Goal: Transaction & Acquisition: Book appointment/travel/reservation

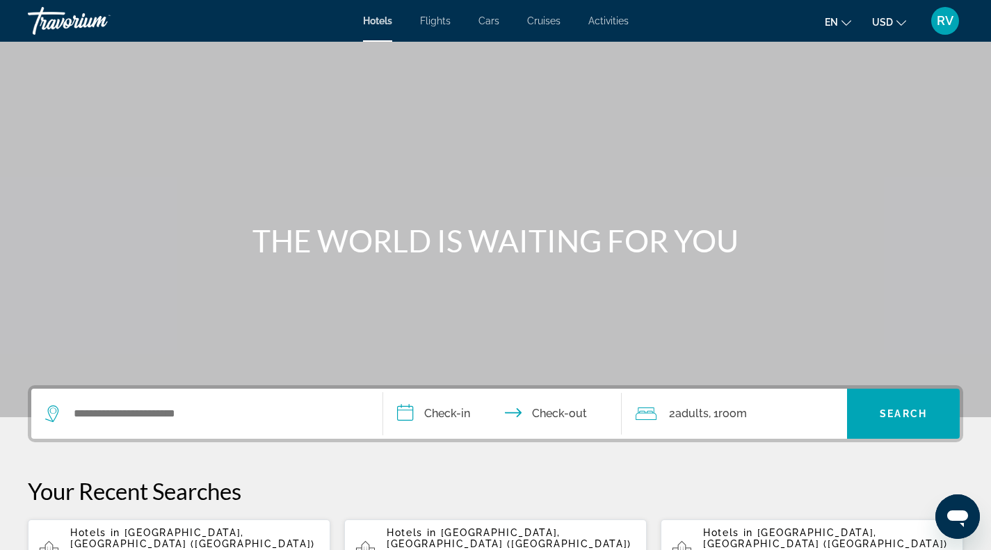
click at [186, 530] on span "[GEOGRAPHIC_DATA], [GEOGRAPHIC_DATA] ([GEOGRAPHIC_DATA])" at bounding box center [192, 538] width 245 height 22
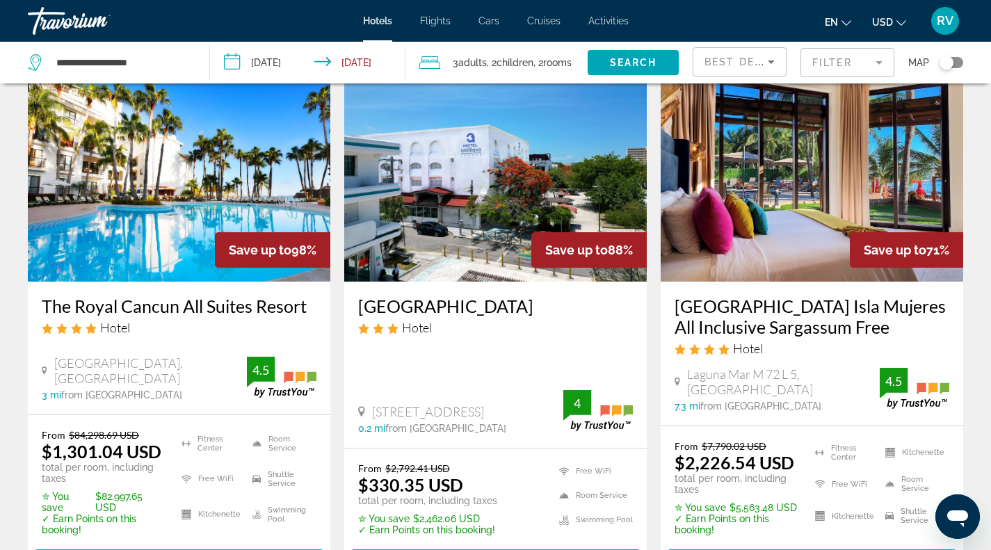
scroll to position [74, 0]
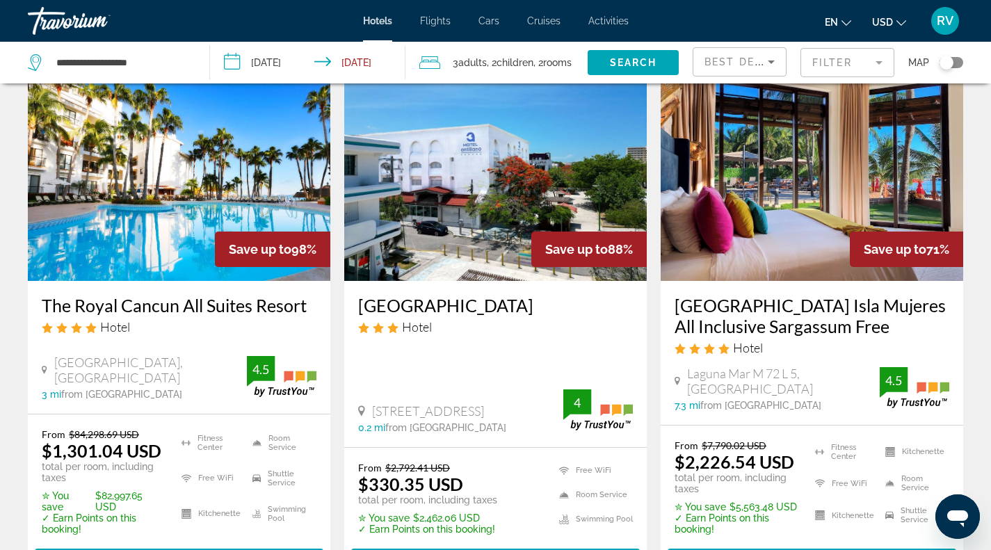
click at [129, 186] on img "Main content" at bounding box center [179, 169] width 302 height 222
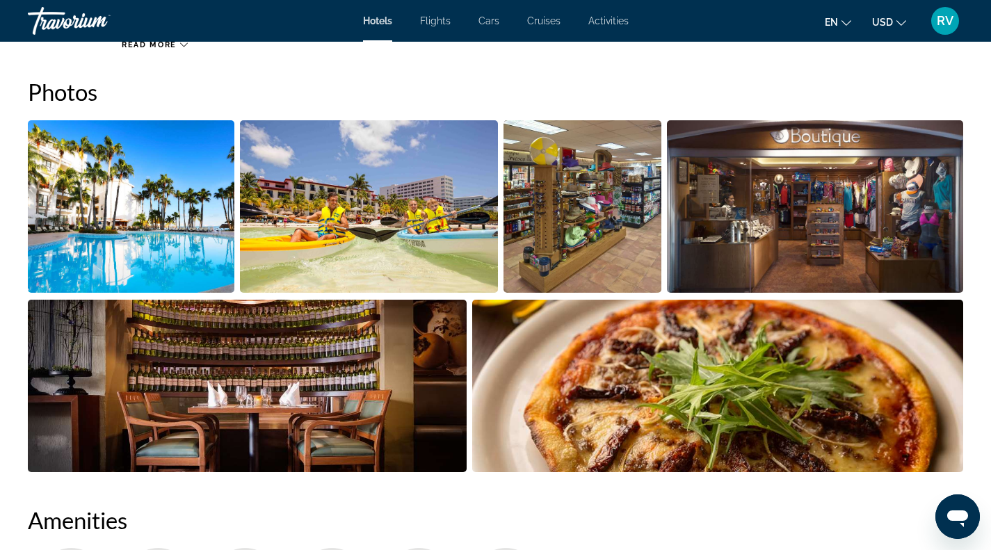
scroll to position [683, 0]
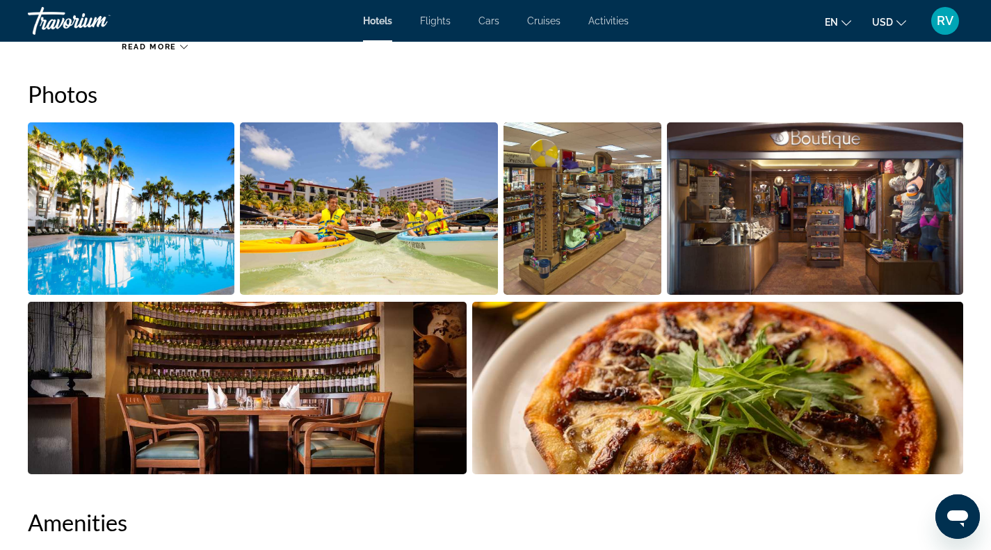
click at [138, 227] on img "Open full-screen image slider" at bounding box center [131, 208] width 206 height 172
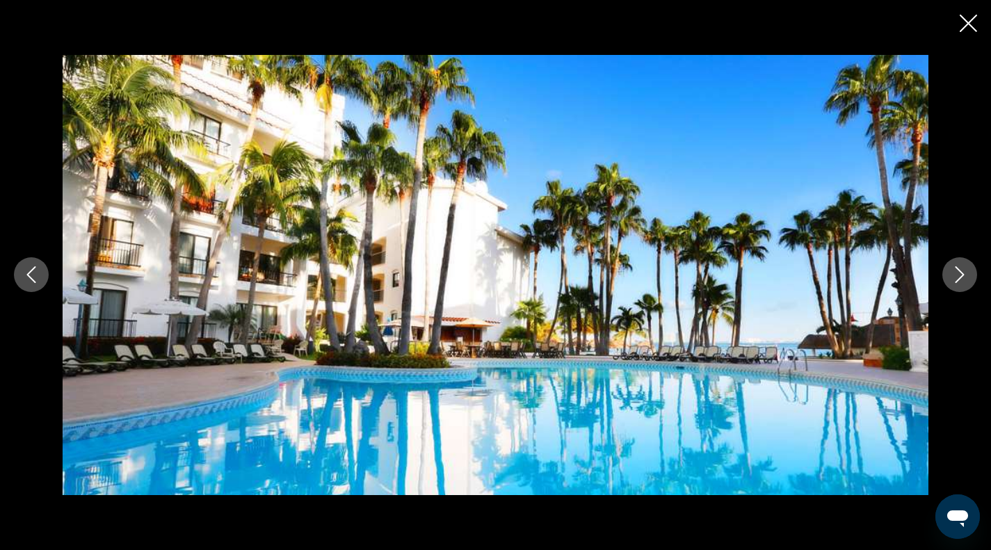
click at [954, 277] on icon "Next image" at bounding box center [959, 274] width 17 height 17
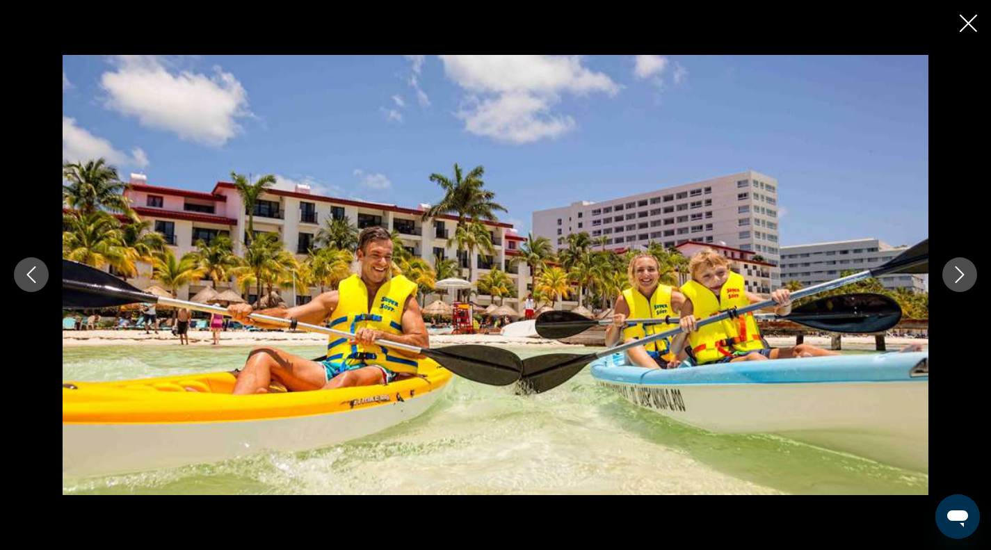
click at [946, 280] on button "Next image" at bounding box center [959, 274] width 35 height 35
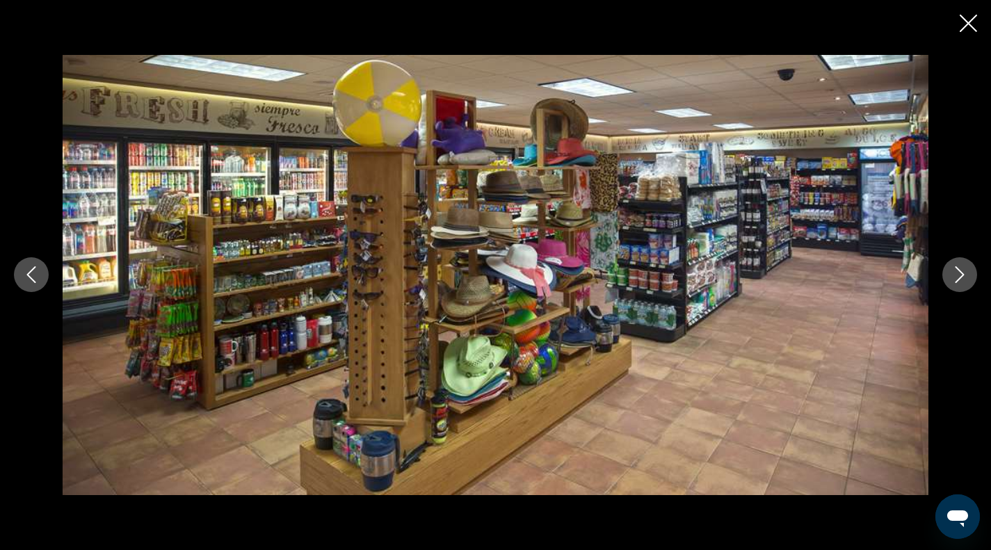
click at [947, 282] on button "Next image" at bounding box center [959, 274] width 35 height 35
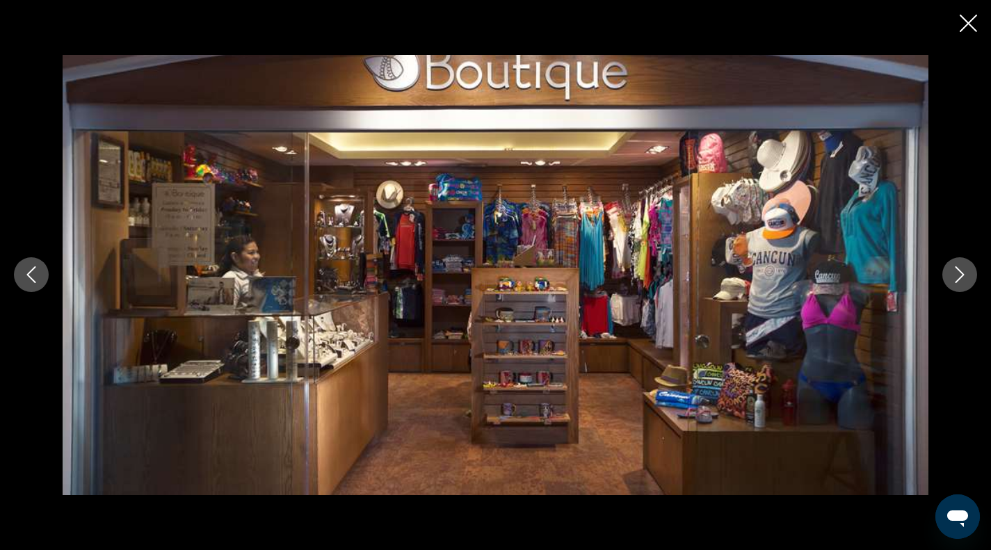
click at [949, 282] on button "Next image" at bounding box center [959, 274] width 35 height 35
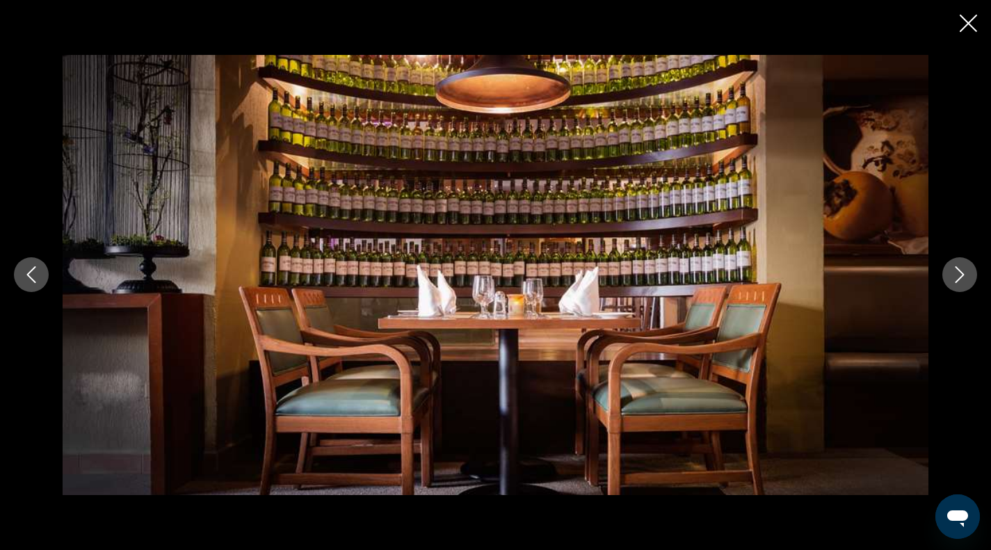
click at [947, 283] on button "Next image" at bounding box center [959, 274] width 35 height 35
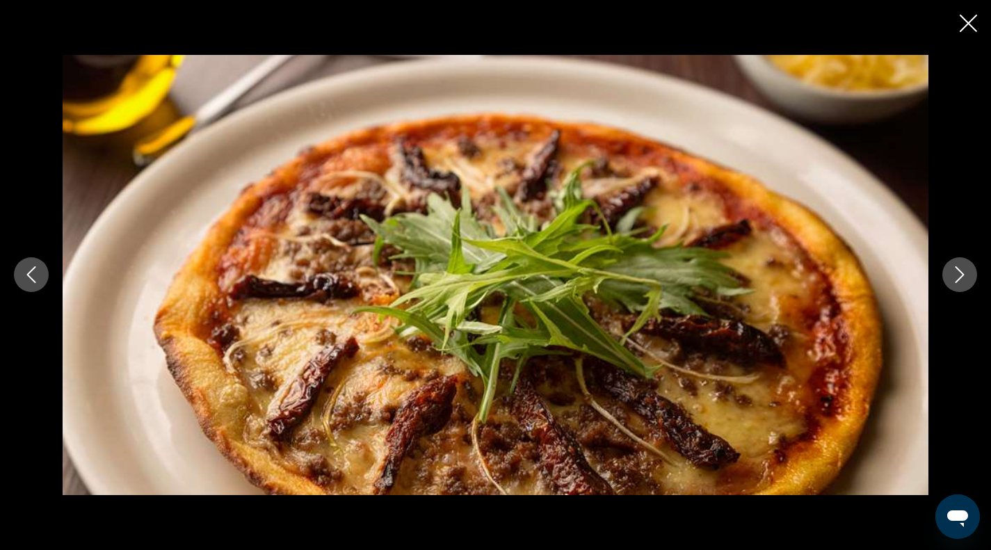
click at [943, 284] on div "prev next" at bounding box center [495, 275] width 991 height 440
click at [943, 282] on div "prev next" at bounding box center [495, 275] width 991 height 440
click at [959, 277] on icon "Next image" at bounding box center [959, 274] width 17 height 17
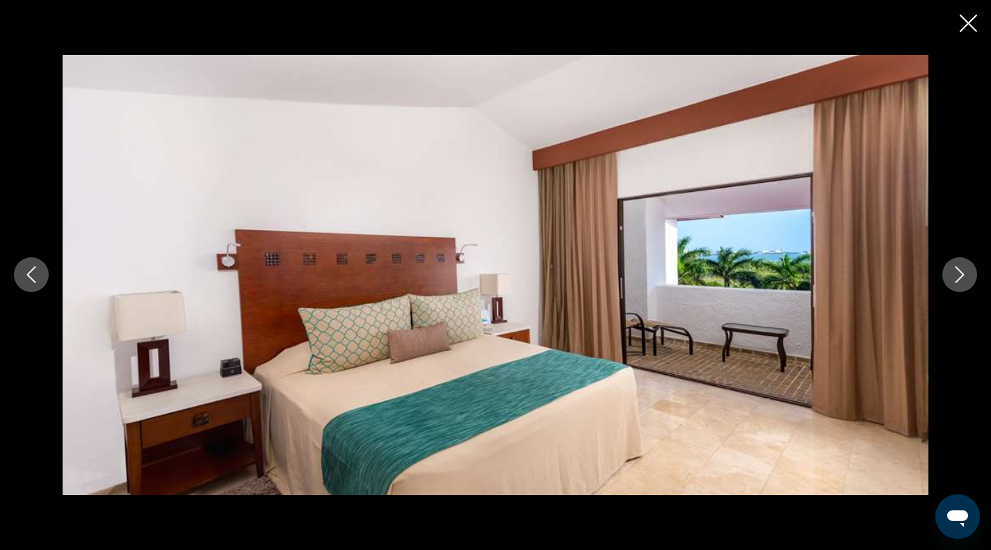
click at [959, 277] on icon "Next image" at bounding box center [959, 274] width 17 height 17
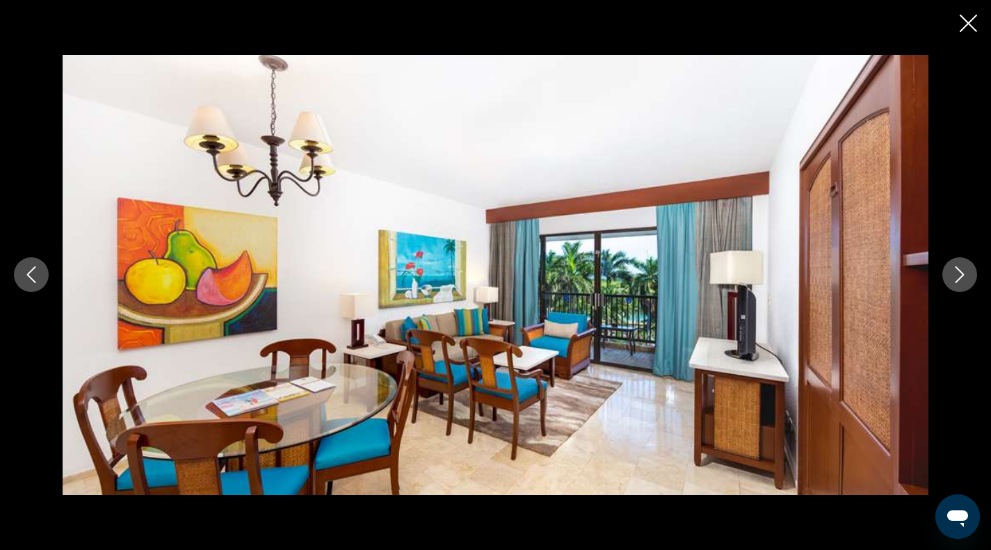
click at [38, 279] on icon "Previous image" at bounding box center [31, 274] width 17 height 17
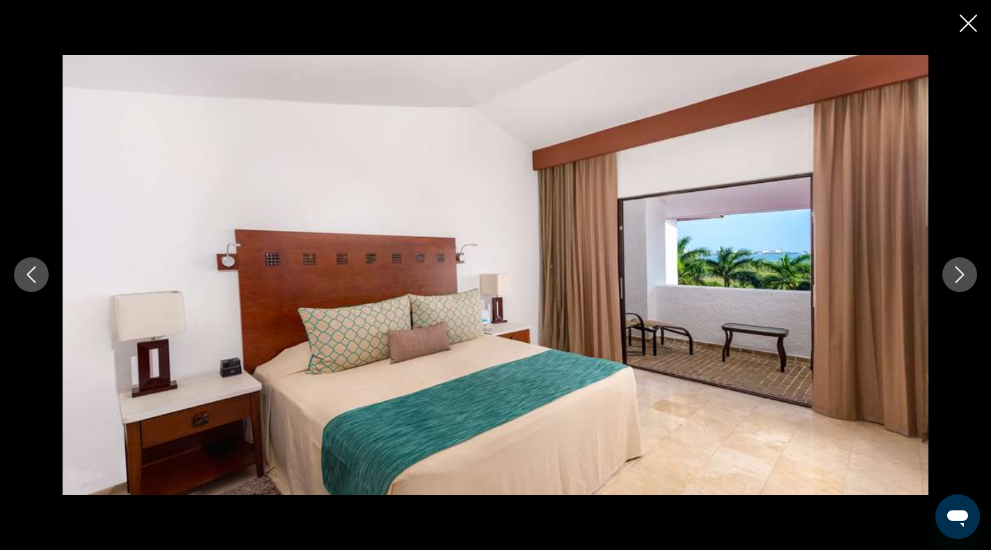
click at [958, 278] on icon "Next image" at bounding box center [959, 274] width 17 height 17
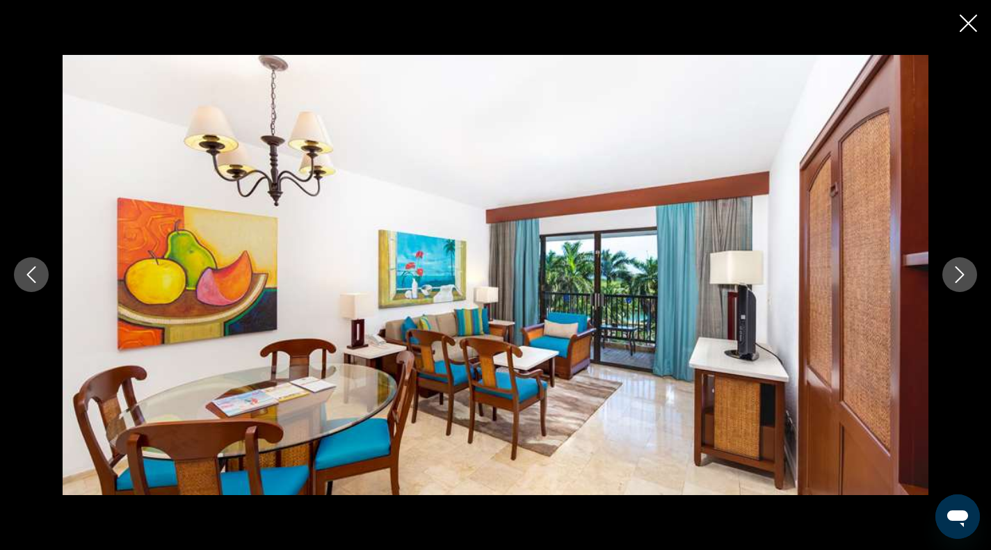
click at [957, 279] on icon "Next image" at bounding box center [959, 274] width 17 height 17
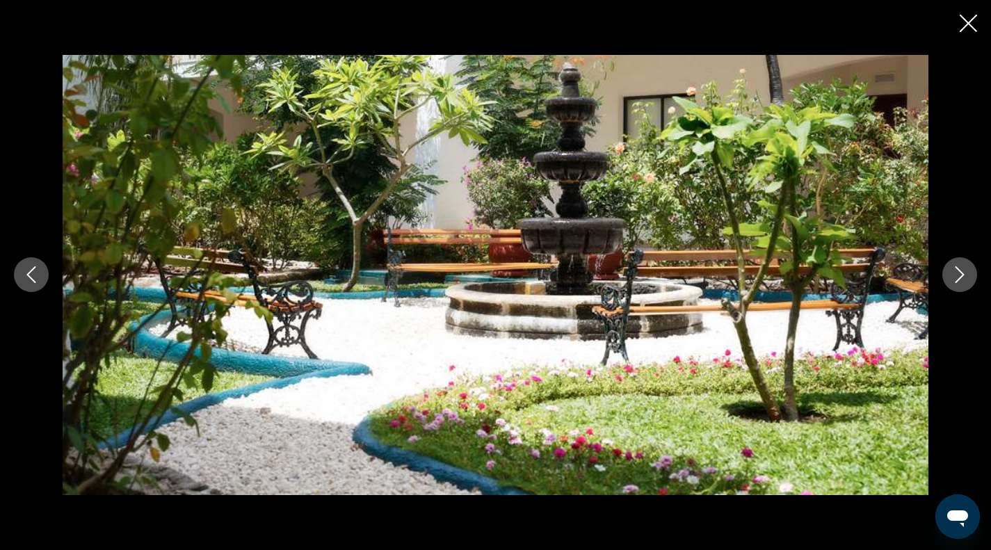
click at [952, 279] on icon "Next image" at bounding box center [959, 274] width 17 height 17
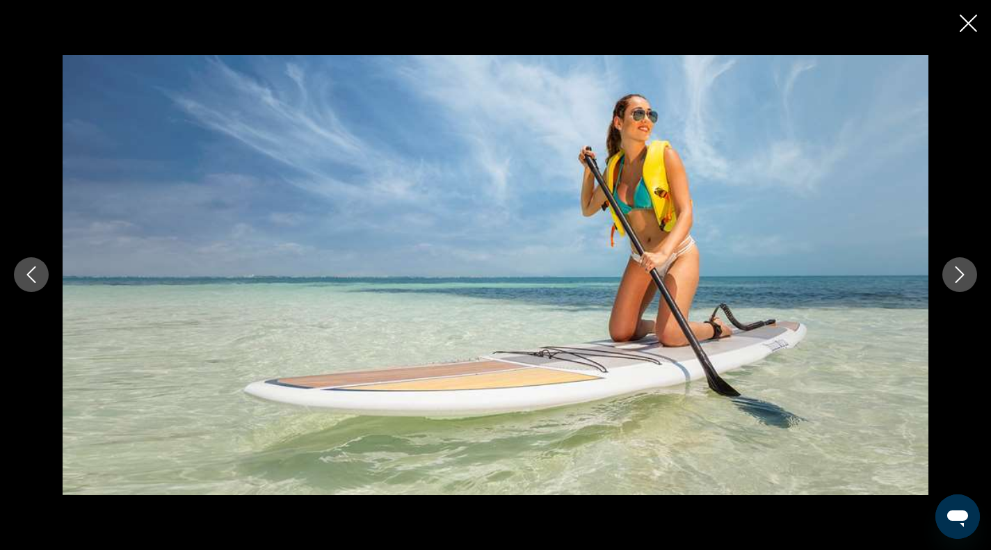
click at [951, 279] on icon "Next image" at bounding box center [959, 274] width 17 height 17
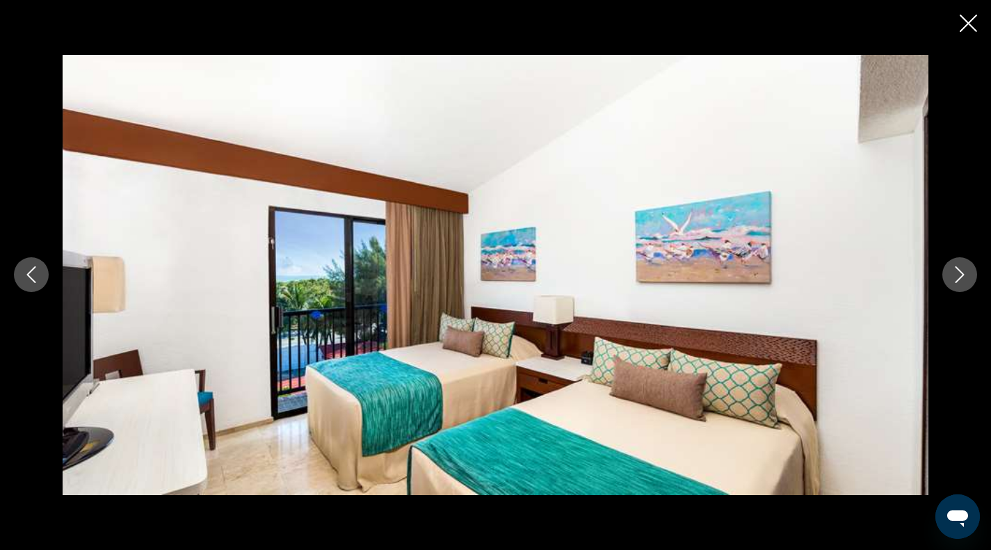
click at [950, 281] on button "Next image" at bounding box center [959, 274] width 35 height 35
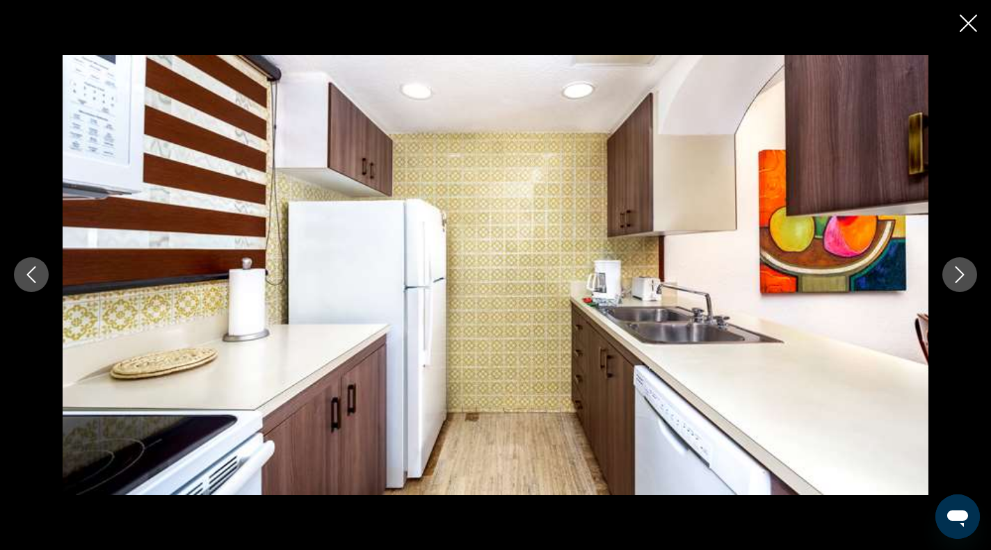
click at [951, 285] on button "Next image" at bounding box center [959, 274] width 35 height 35
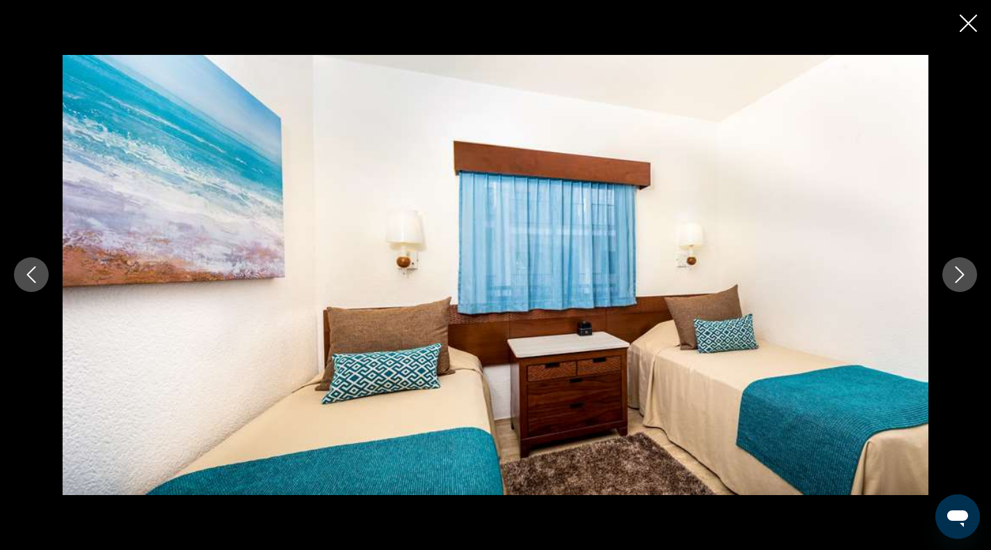
click at [950, 285] on button "Next image" at bounding box center [959, 274] width 35 height 35
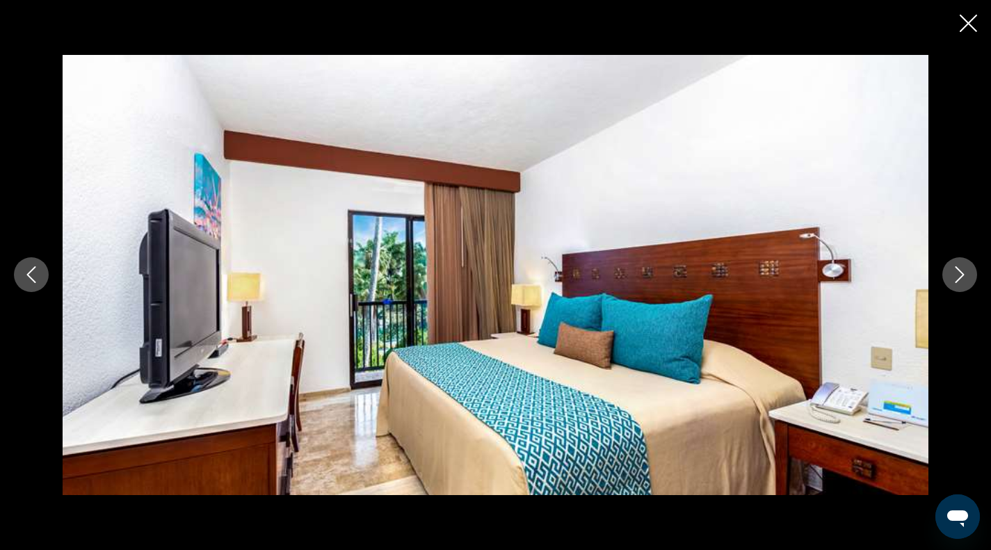
click at [950, 286] on button "Next image" at bounding box center [959, 274] width 35 height 35
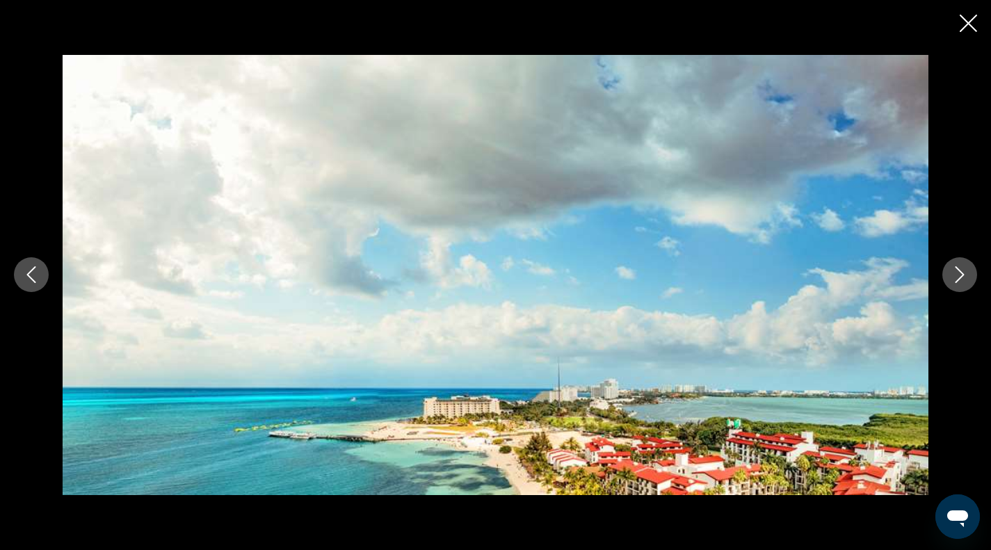
click at [950, 286] on button "Next image" at bounding box center [959, 274] width 35 height 35
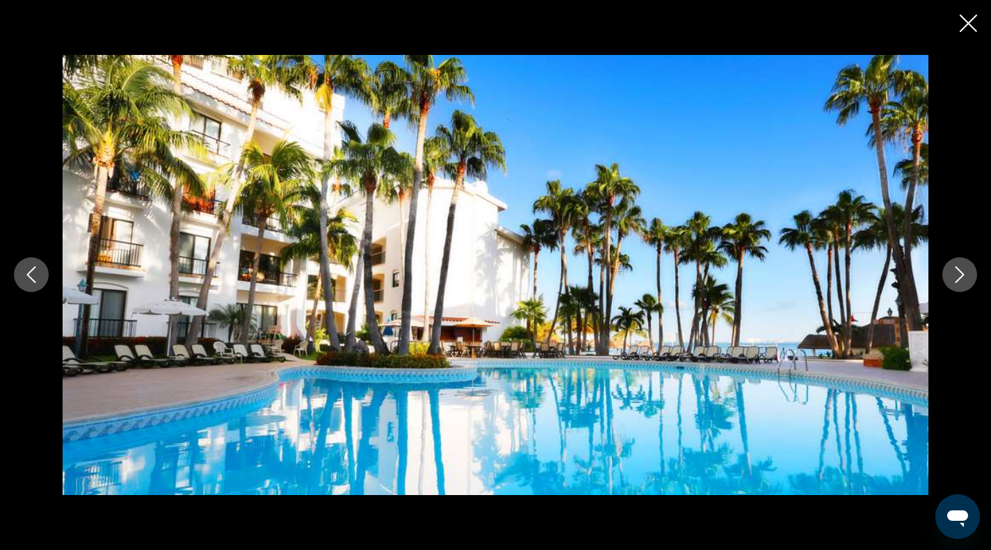
click at [947, 288] on div "prev next" at bounding box center [495, 275] width 991 height 440
click at [958, 278] on icon "Next image" at bounding box center [959, 274] width 17 height 17
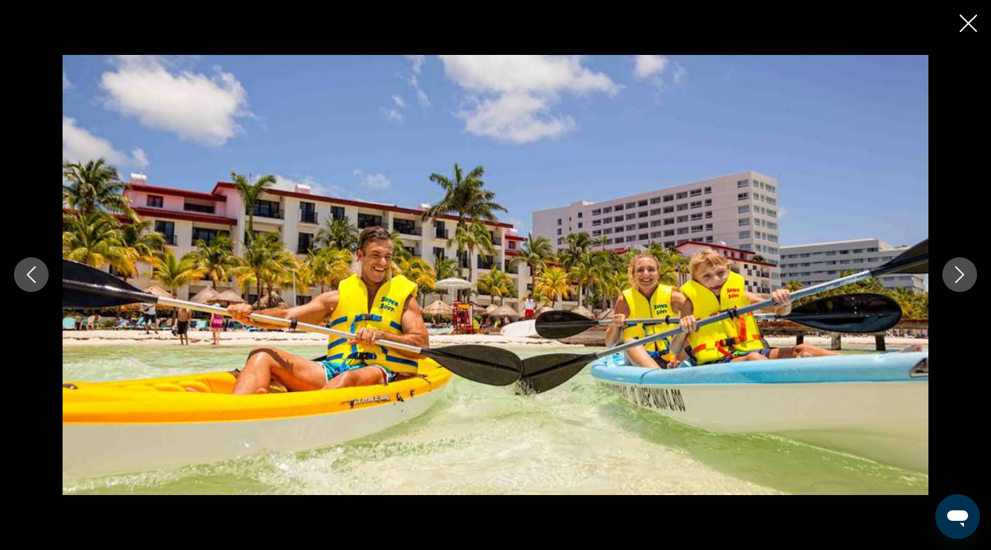
click at [957, 279] on icon "Next image" at bounding box center [959, 274] width 17 height 17
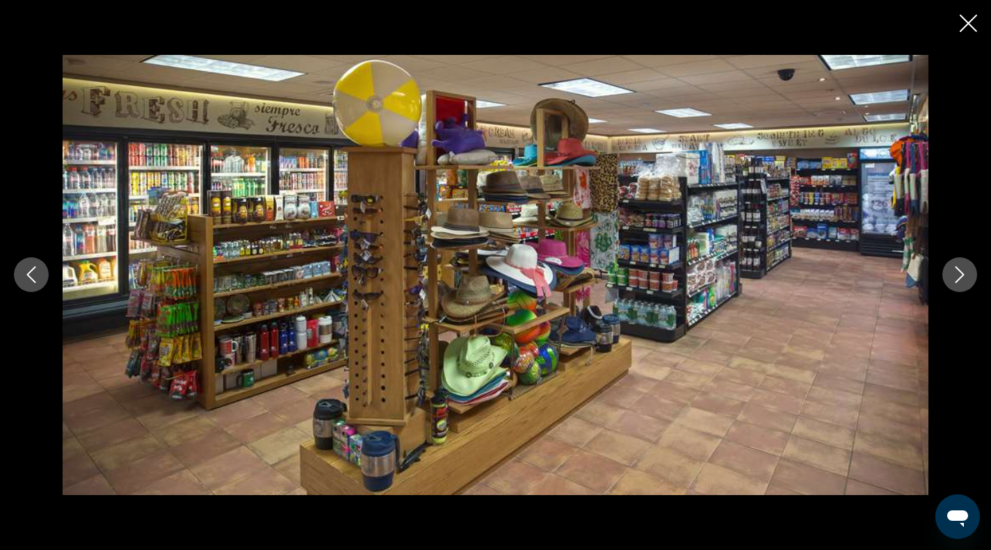
click at [953, 281] on icon "Next image" at bounding box center [959, 274] width 17 height 17
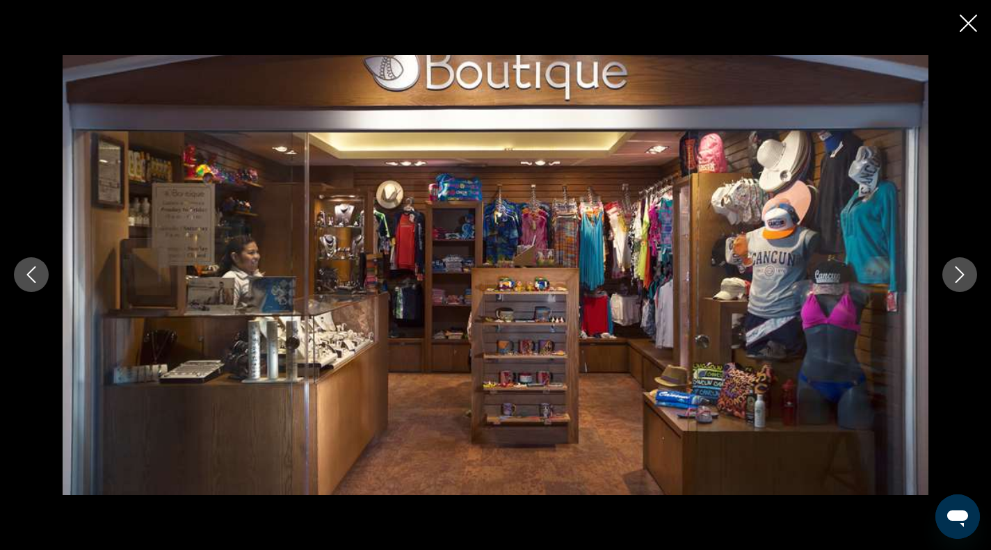
click at [952, 282] on icon "Next image" at bounding box center [959, 274] width 17 height 17
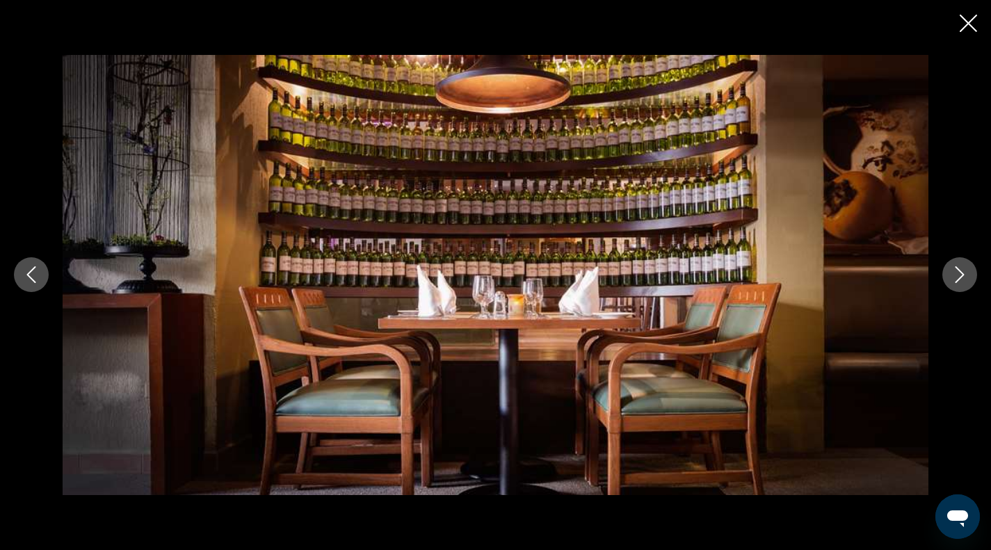
click at [950, 282] on button "Next image" at bounding box center [959, 274] width 35 height 35
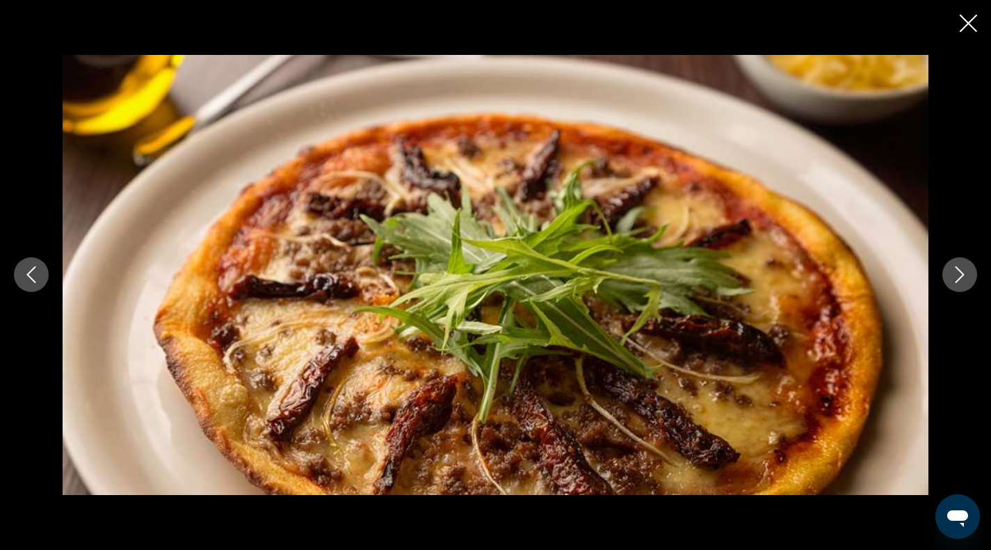
click at [964, 32] on button "Close slideshow" at bounding box center [967, 25] width 17 height 22
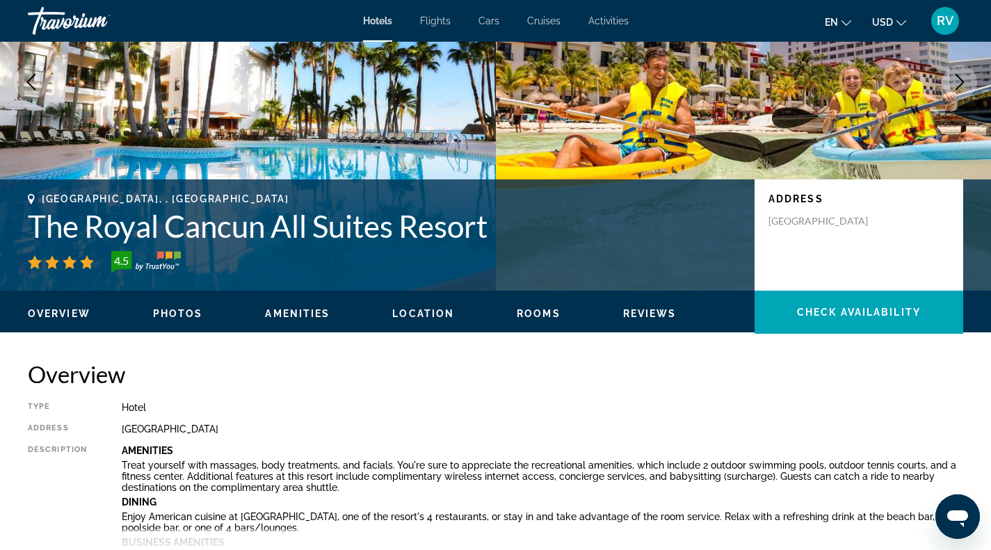
scroll to position [0, 0]
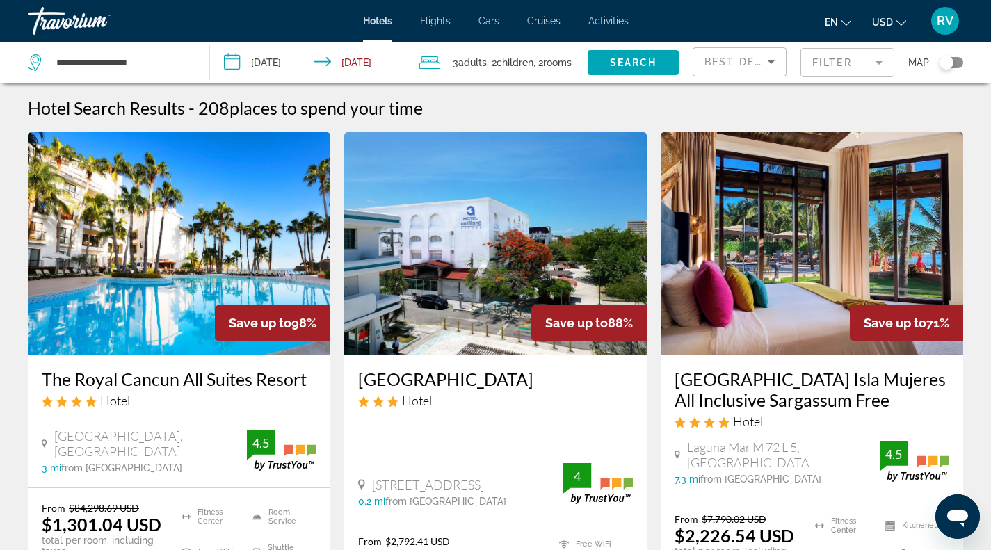
click at [856, 60] on mat-form-field "Filter" at bounding box center [847, 62] width 94 height 29
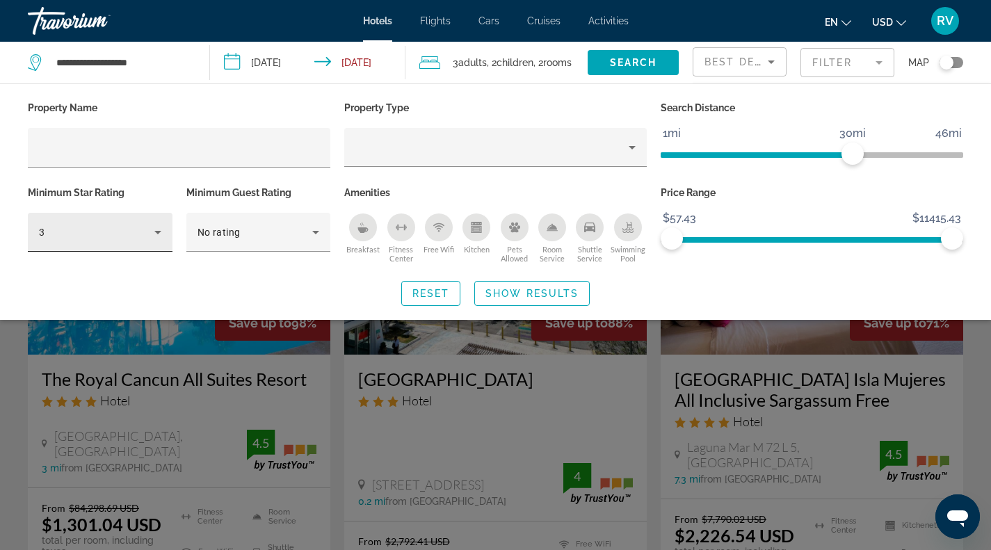
click at [152, 241] on div "3" at bounding box center [100, 232] width 122 height 39
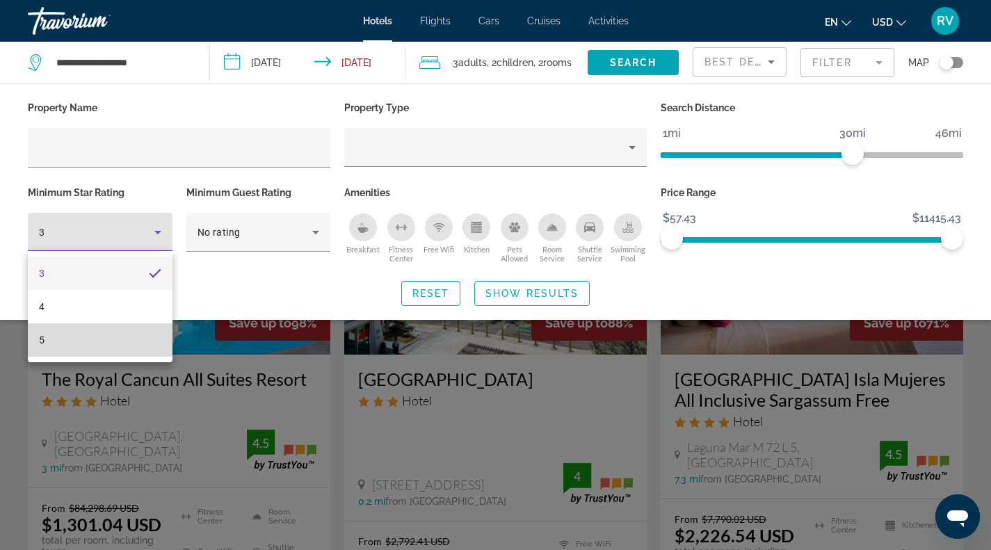
click at [96, 348] on mat-option "5" at bounding box center [100, 339] width 145 height 33
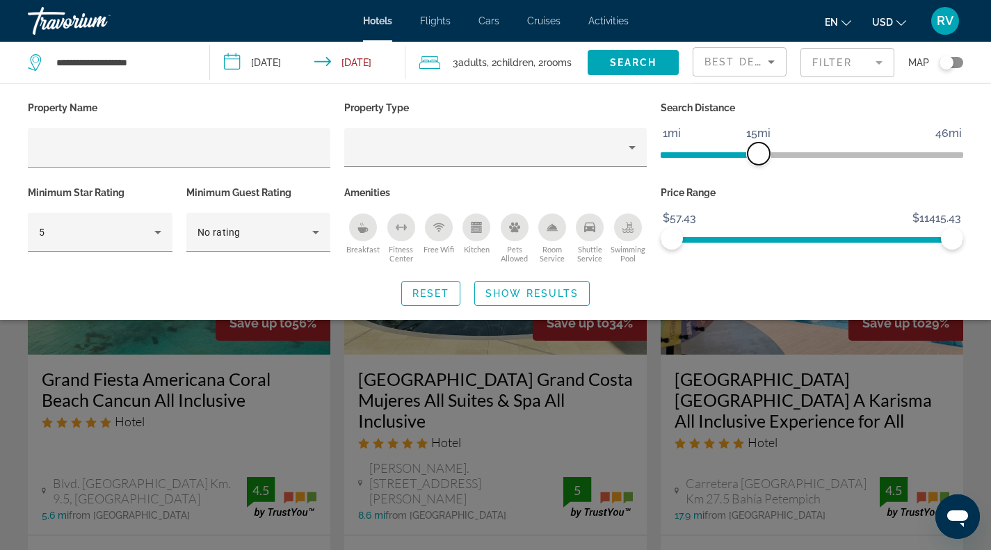
drag, startPoint x: 850, startPoint y: 155, endPoint x: 754, endPoint y: 163, distance: 96.3
click at [754, 163] on span "ngx-slider" at bounding box center [758, 154] width 22 height 22
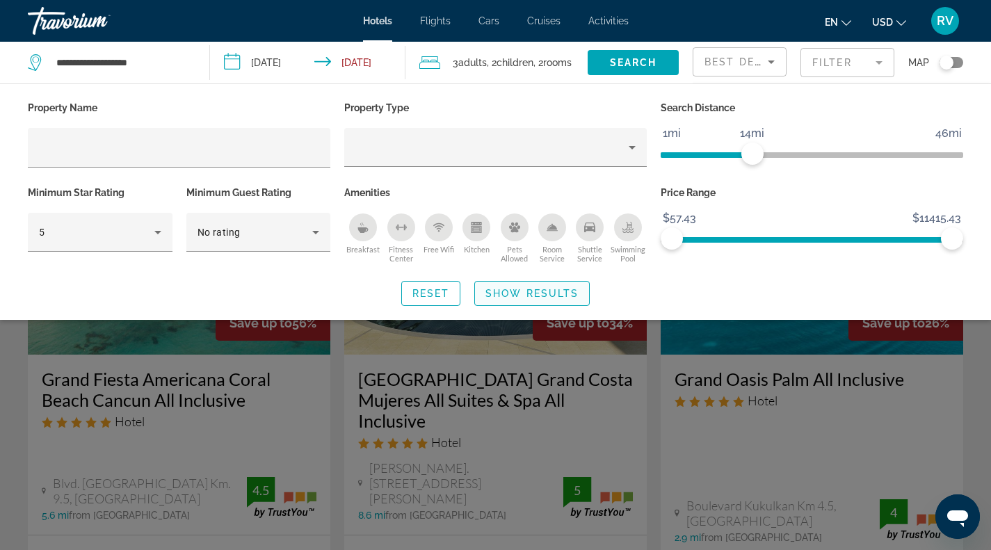
click at [518, 288] on span "Show Results" at bounding box center [531, 293] width 93 height 11
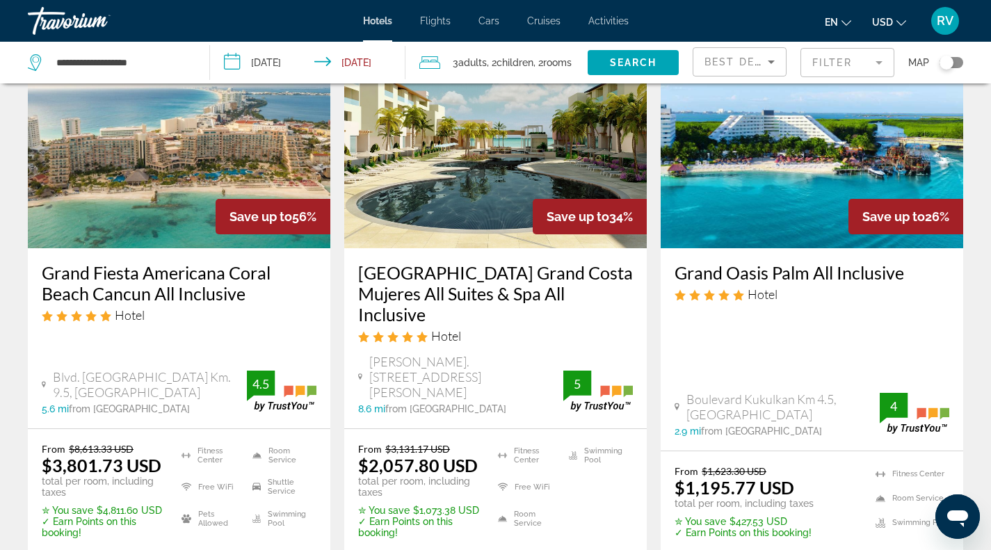
scroll to position [106, 0]
